Goal: Transaction & Acquisition: Register for event/course

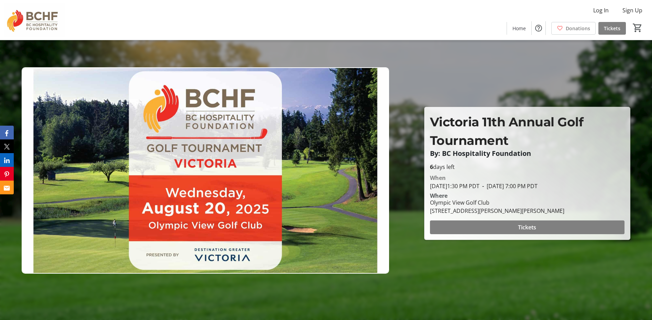
drag, startPoint x: 230, startPoint y: 125, endPoint x: 225, endPoint y: 117, distance: 9.4
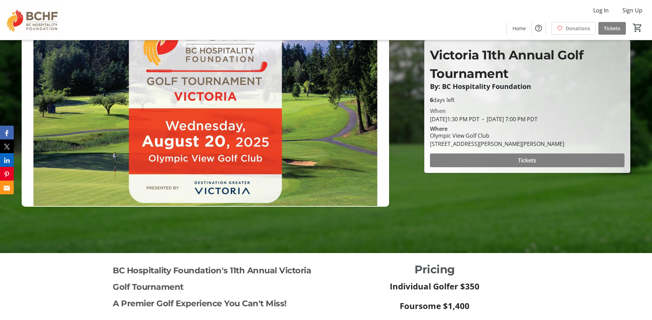
scroll to position [206, 0]
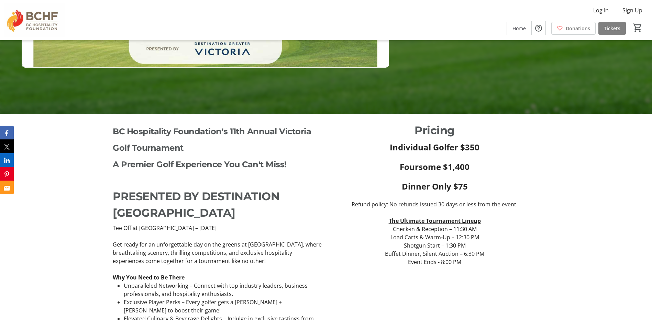
click at [257, 211] on p "PRESENTED BY DESTINATION [GEOGRAPHIC_DATA]" at bounding box center [217, 204] width 209 height 33
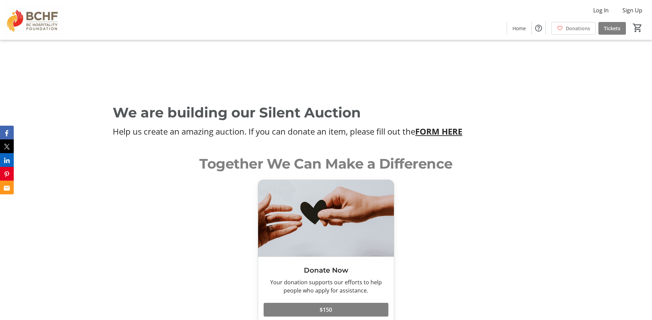
scroll to position [2005, 0]
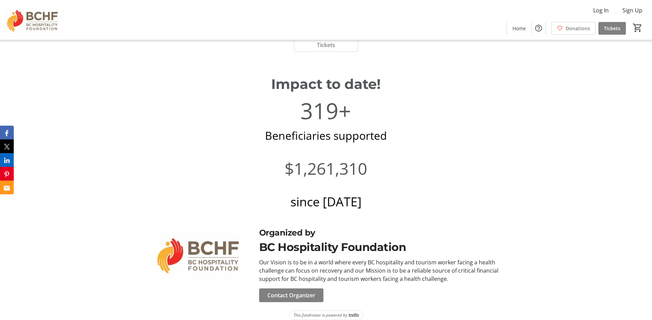
drag, startPoint x: 196, startPoint y: 254, endPoint x: 207, endPoint y: 335, distance: 82.2
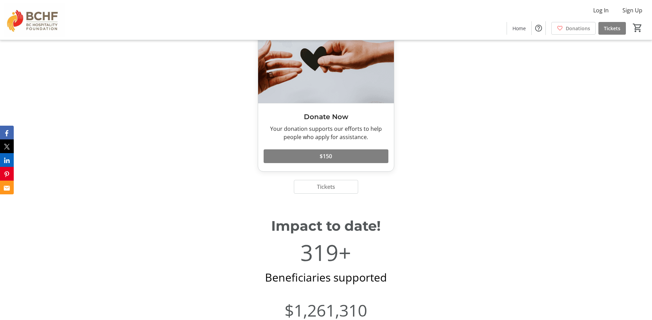
drag, startPoint x: 361, startPoint y: 290, endPoint x: 311, endPoint y: 239, distance: 72.0
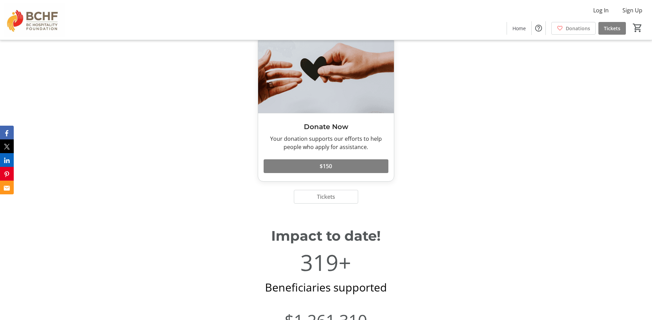
scroll to position [1860, 0]
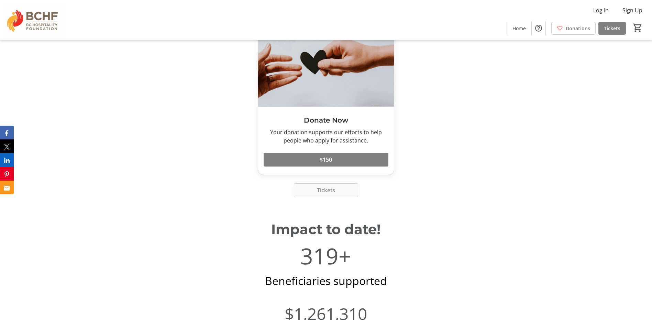
click at [313, 185] on span at bounding box center [326, 190] width 64 height 17
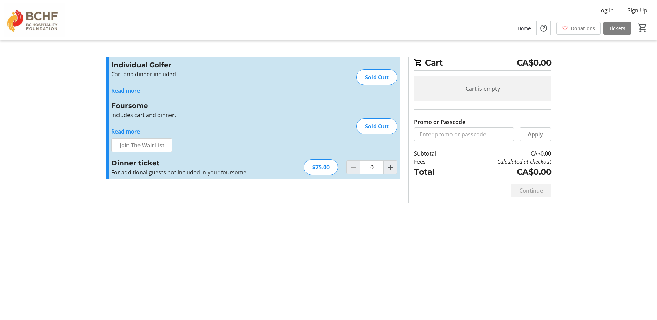
click at [134, 132] on button "Read more" at bounding box center [125, 132] width 29 height 8
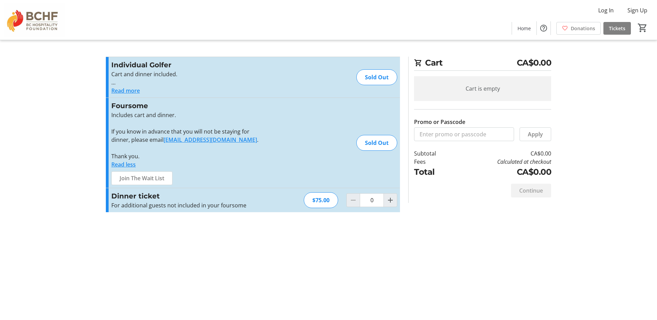
click at [56, 19] on img at bounding box center [34, 20] width 61 height 34
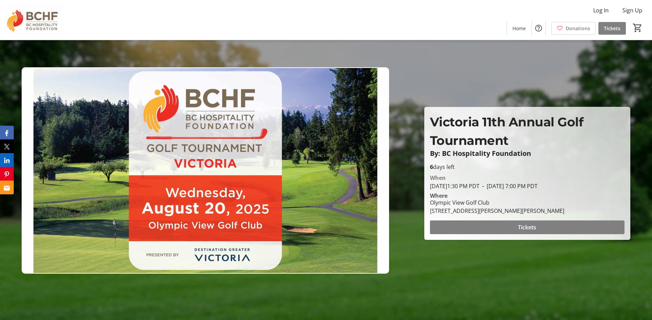
click at [50, 20] on img at bounding box center [34, 20] width 61 height 34
click at [49, 20] on img at bounding box center [34, 20] width 61 height 34
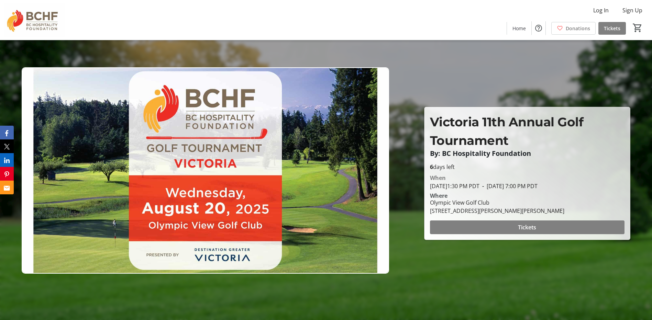
drag, startPoint x: 49, startPoint y: 20, endPoint x: 98, endPoint y: 3, distance: 51.8
click at [49, 20] on img at bounding box center [34, 20] width 61 height 34
